Goal: Task Accomplishment & Management: Manage account settings

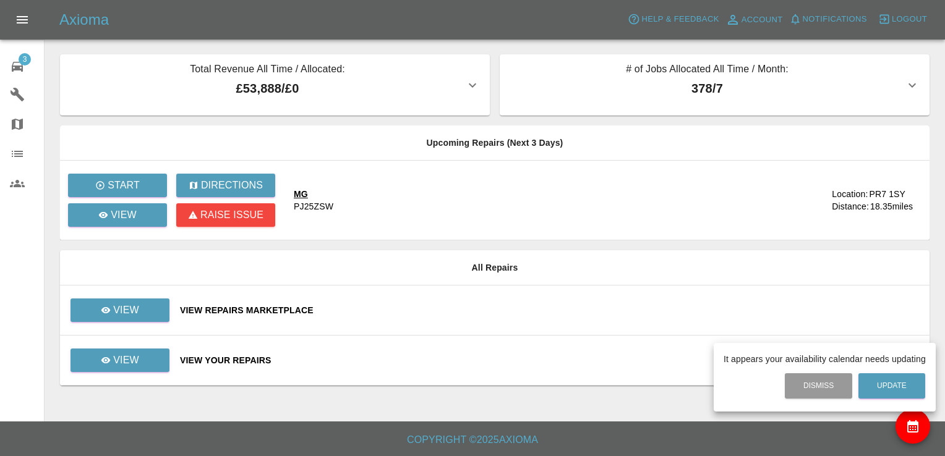
click at [130, 314] on div at bounding box center [472, 228] width 945 height 456
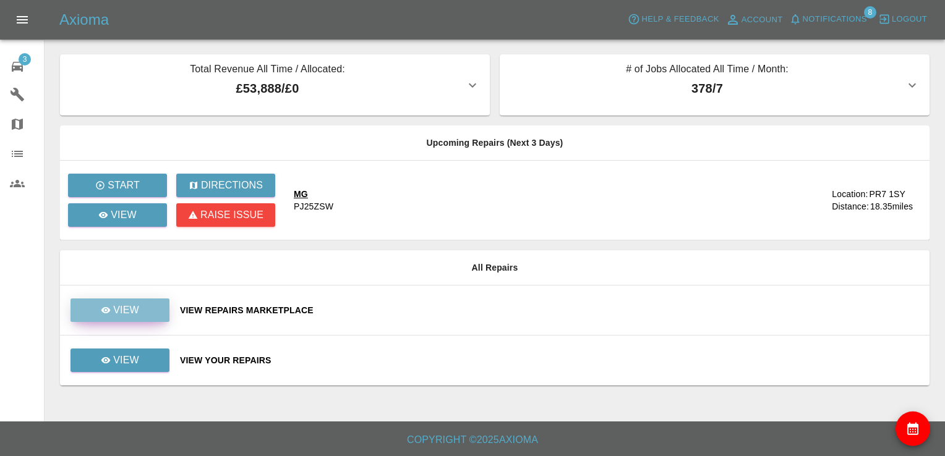
click at [136, 314] on link "View" at bounding box center [120, 311] width 99 height 24
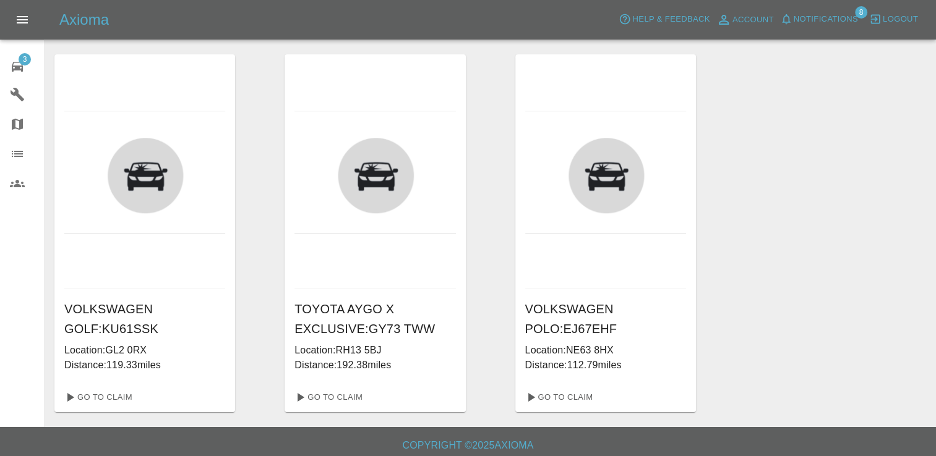
click at [26, 49] on nav "3 Repair home Garages Map Organization Users" at bounding box center [22, 124] width 44 height 158
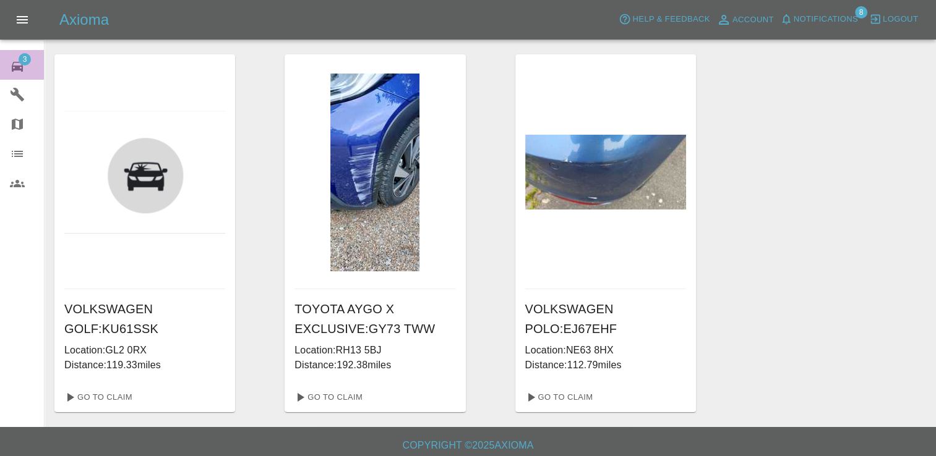
click at [21, 60] on span "3" at bounding box center [25, 59] width 12 height 12
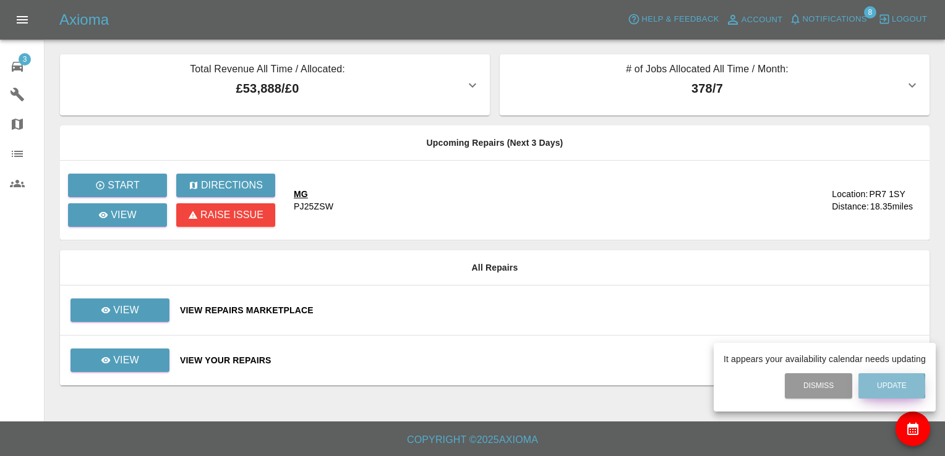
click at [888, 387] on button "Update" at bounding box center [891, 386] width 67 height 25
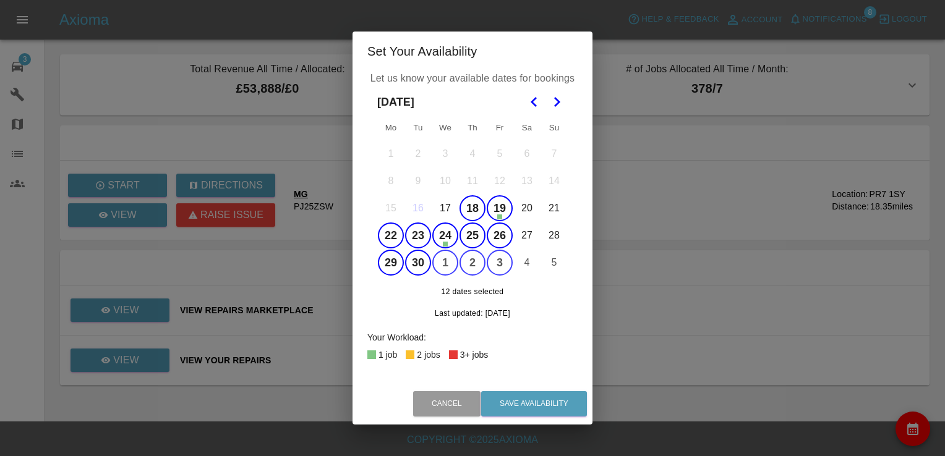
click at [442, 262] on button "1" at bounding box center [445, 263] width 26 height 26
click at [479, 265] on button "2" at bounding box center [473, 263] width 26 height 26
click at [444, 259] on button "1" at bounding box center [445, 263] width 26 height 26
click at [497, 209] on button "19" at bounding box center [500, 208] width 26 height 26
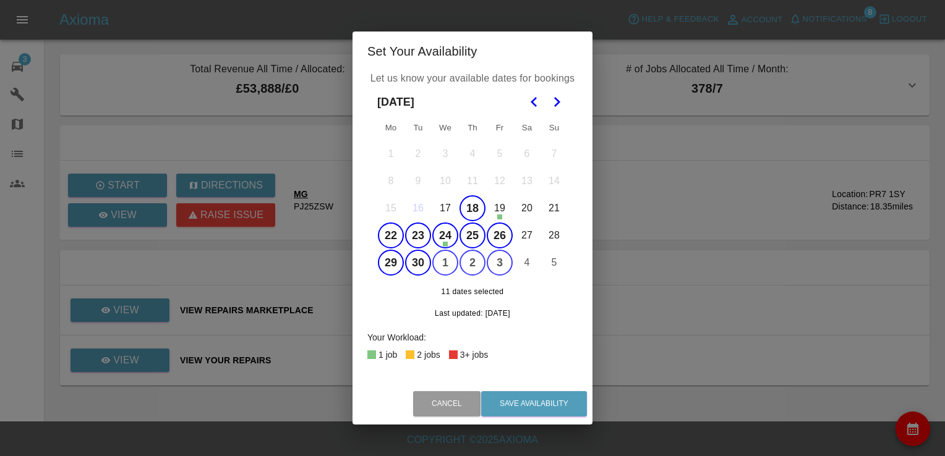
click at [484, 208] on button "18" at bounding box center [473, 208] width 26 height 26
click at [520, 402] on button "Save Availability" at bounding box center [534, 403] width 106 height 25
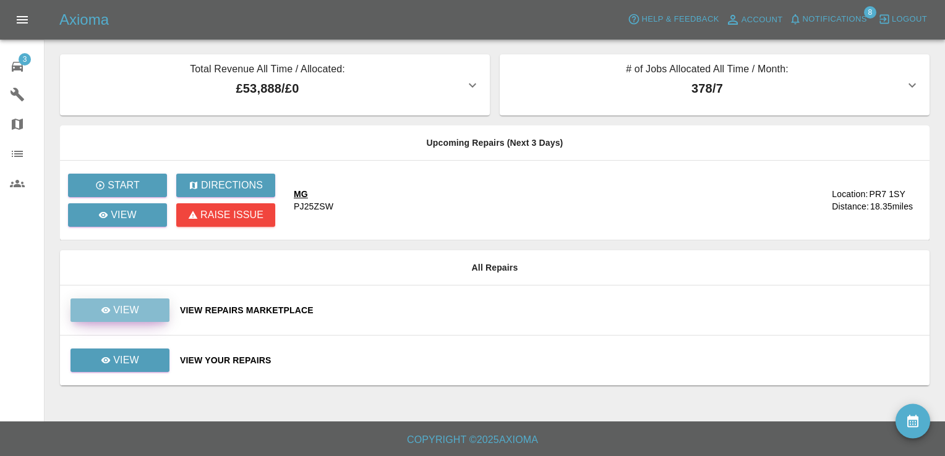
click at [131, 301] on link "View" at bounding box center [120, 311] width 99 height 24
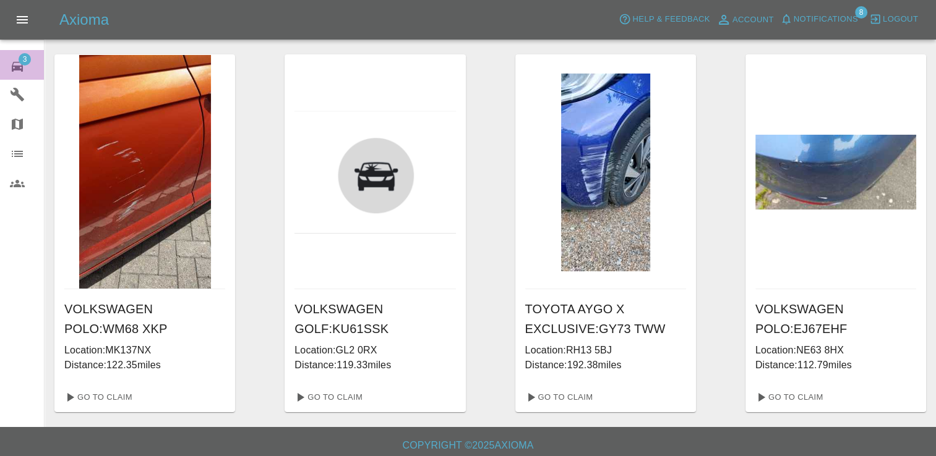
click at [19, 63] on icon at bounding box center [17, 66] width 15 height 15
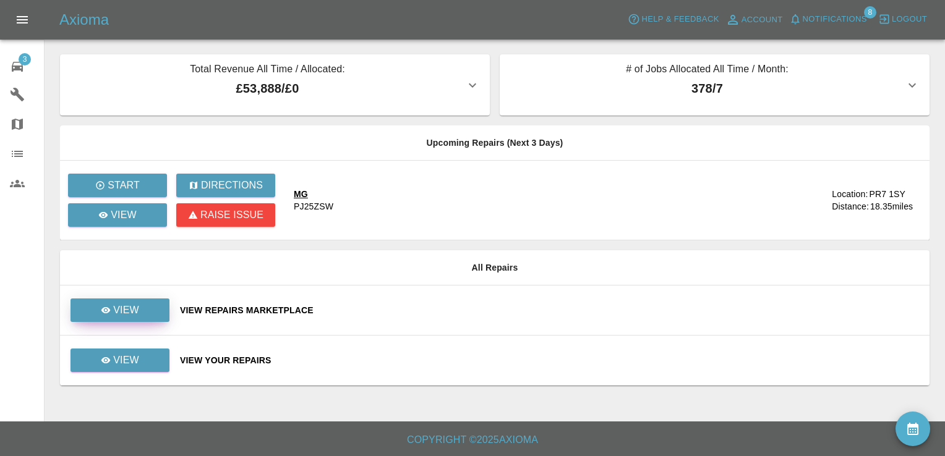
click at [132, 310] on p "View" at bounding box center [126, 310] width 26 height 15
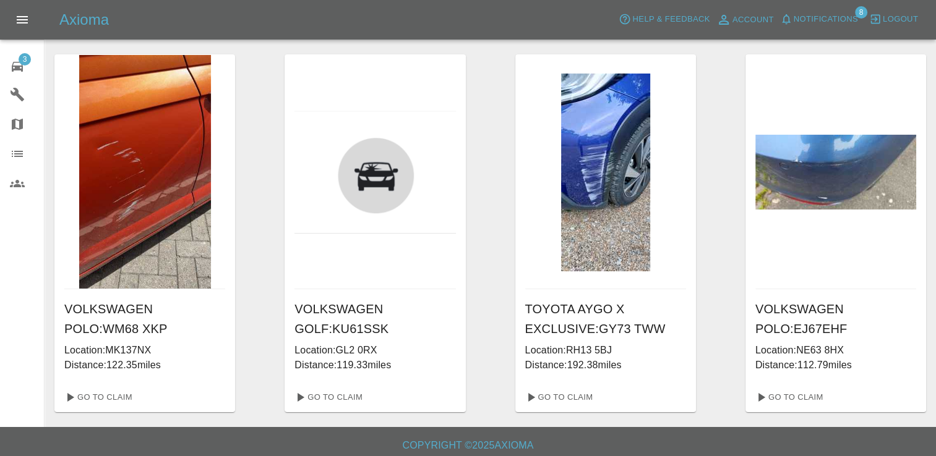
scroll to position [6, 0]
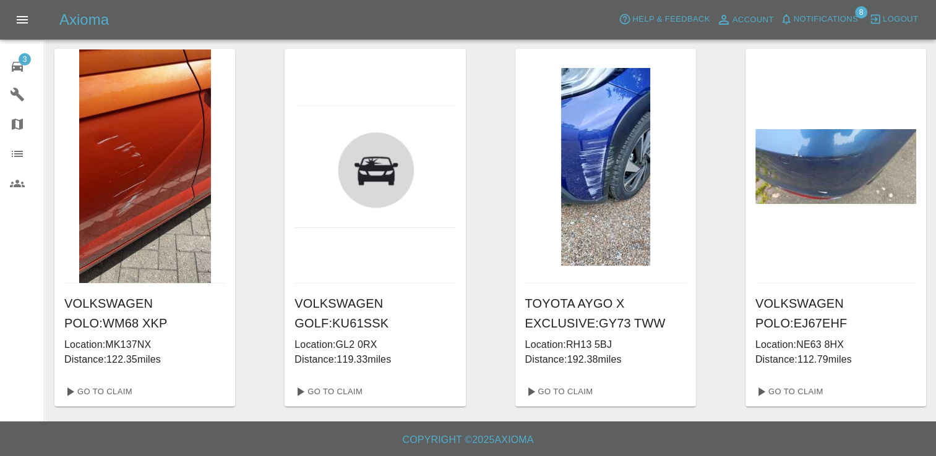
click at [22, 60] on span "3" at bounding box center [25, 59] width 12 height 12
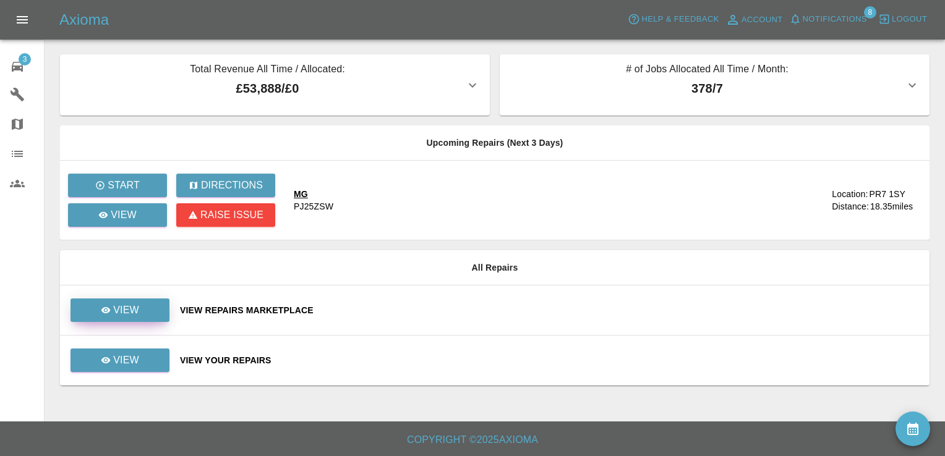
click at [124, 307] on p "View" at bounding box center [126, 310] width 26 height 15
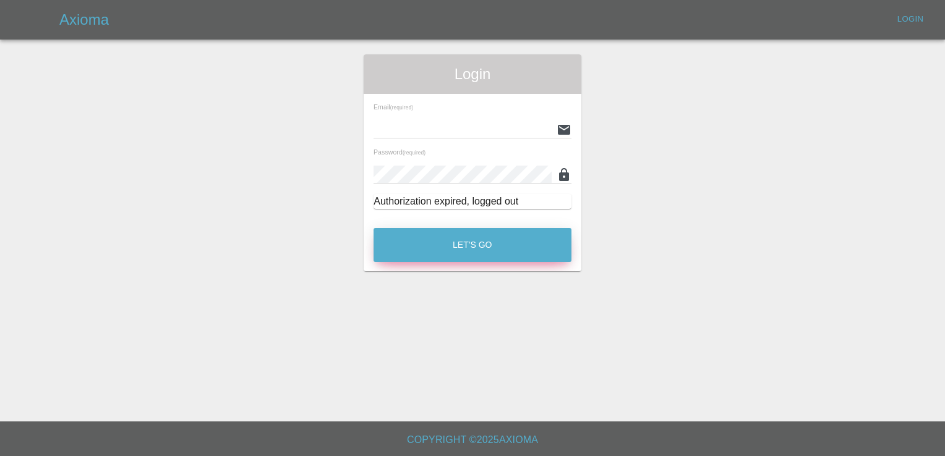
type input "[EMAIL_ADDRESS][DOMAIN_NAME]"
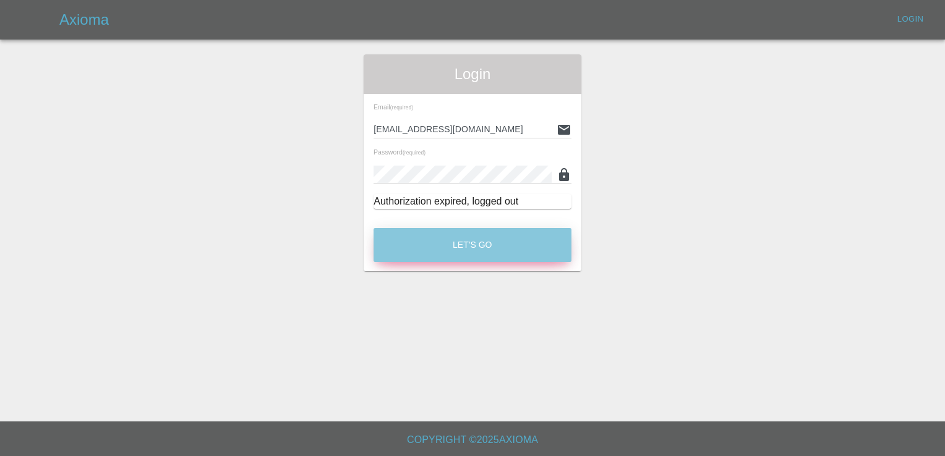
click at [486, 252] on button "Let's Go" at bounding box center [473, 245] width 198 height 34
